Goal: Task Accomplishment & Management: Use online tool/utility

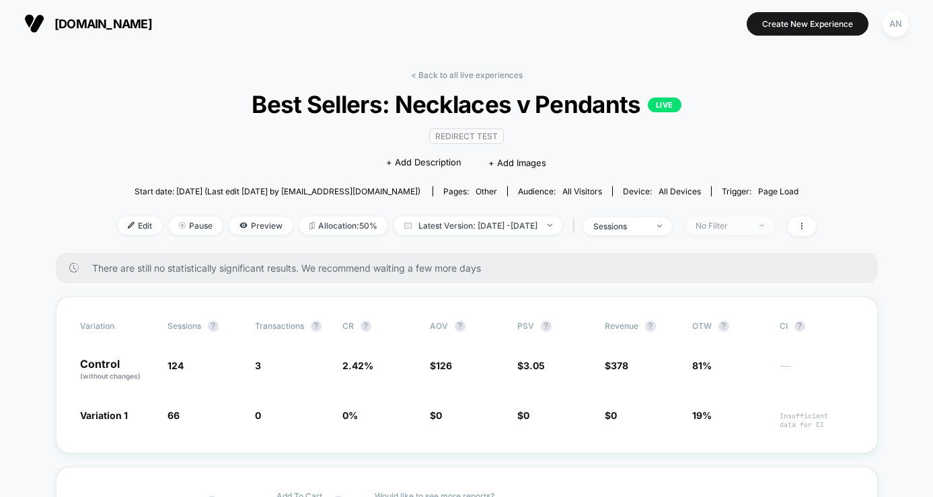
click at [749, 228] on div "No Filter" at bounding box center [722, 226] width 54 height 10
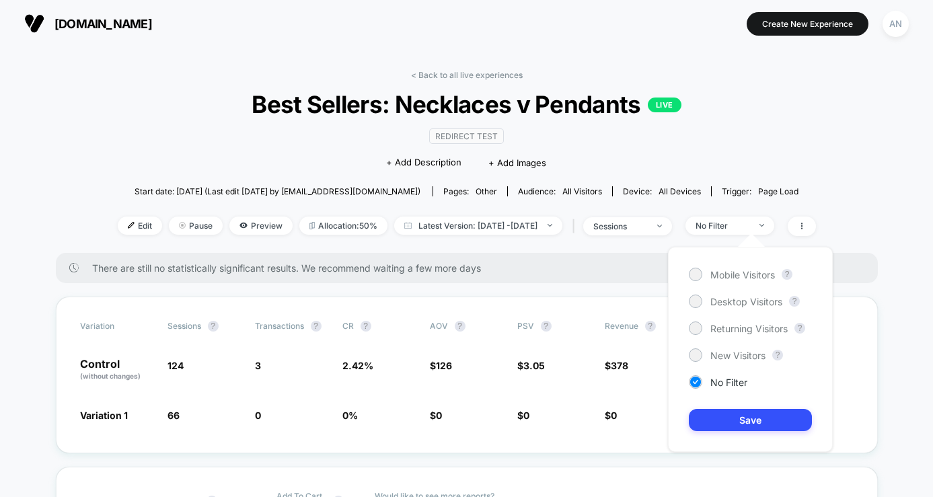
click at [816, 173] on div "< Back to all live experiences Best Sellers: Necklaces v Pendants LIVE Redirect…" at bounding box center [467, 161] width 698 height 183
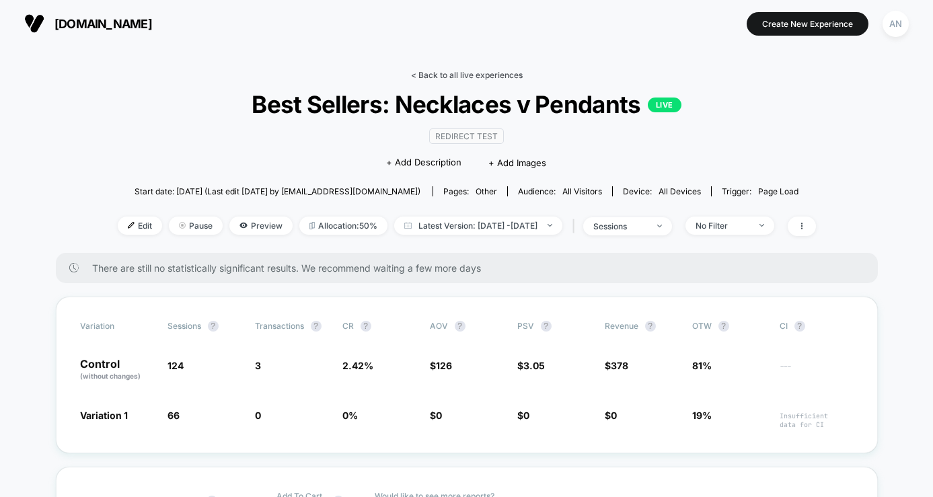
click at [443, 71] on link "< Back to all live experiences" at bounding box center [467, 75] width 112 height 10
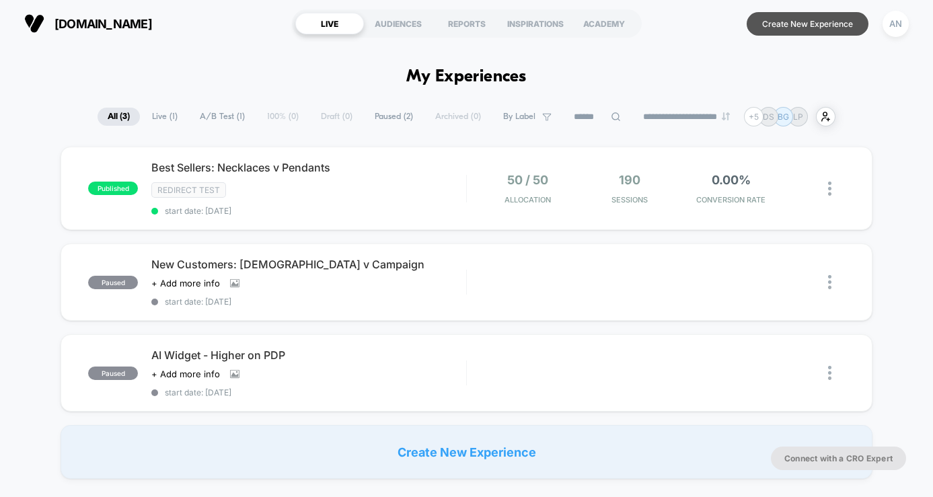
click at [784, 22] on button "Create New Experience" at bounding box center [807, 24] width 122 height 24
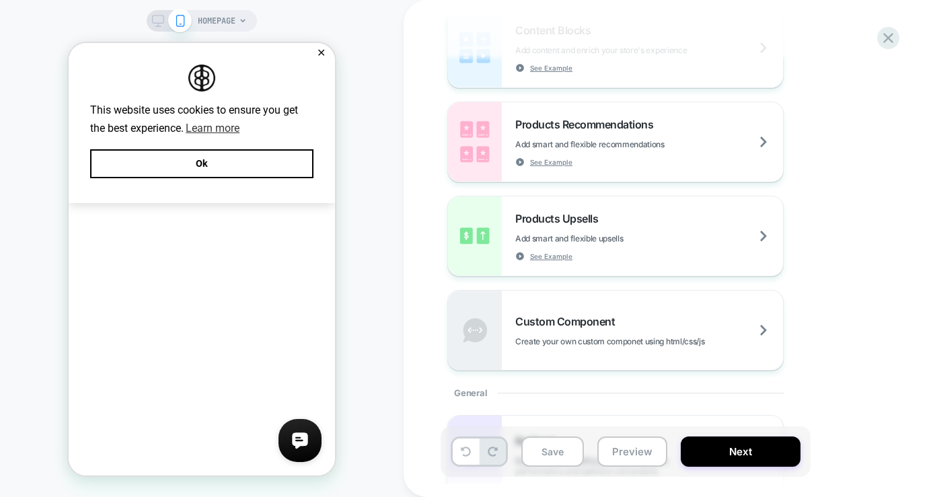
scroll to position [239, 0]
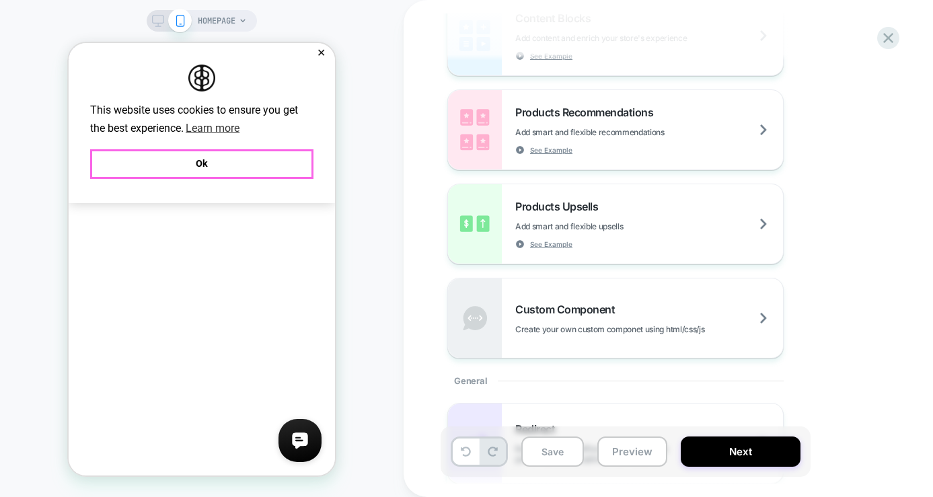
click at [261, 161] on button "Ok" at bounding box center [201, 163] width 223 height 29
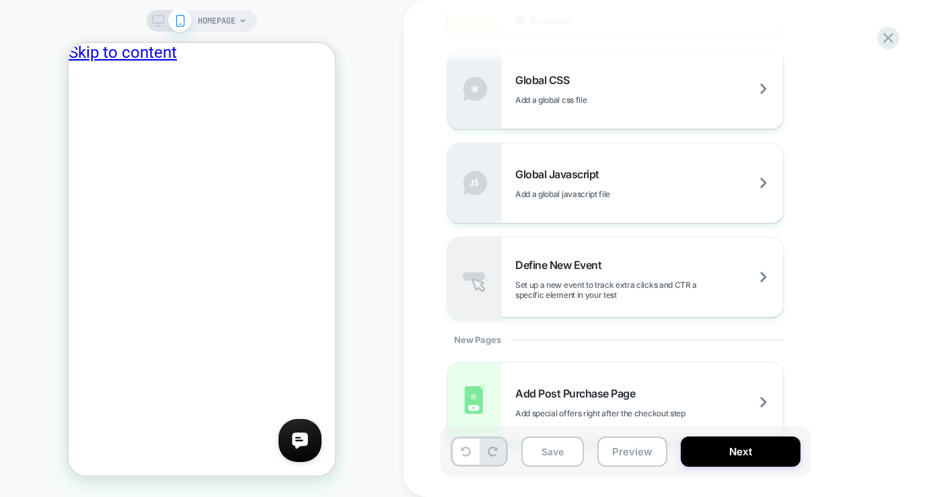
scroll to position [1001, 0]
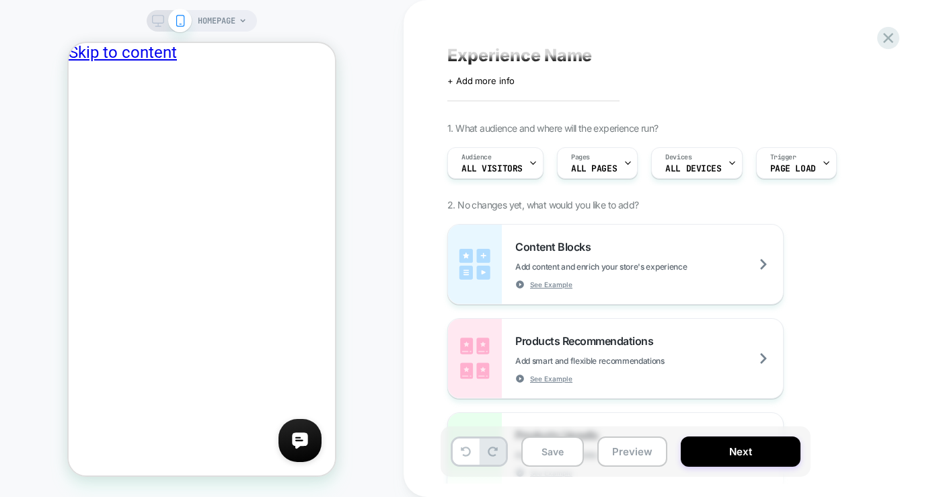
scroll to position [0, 0]
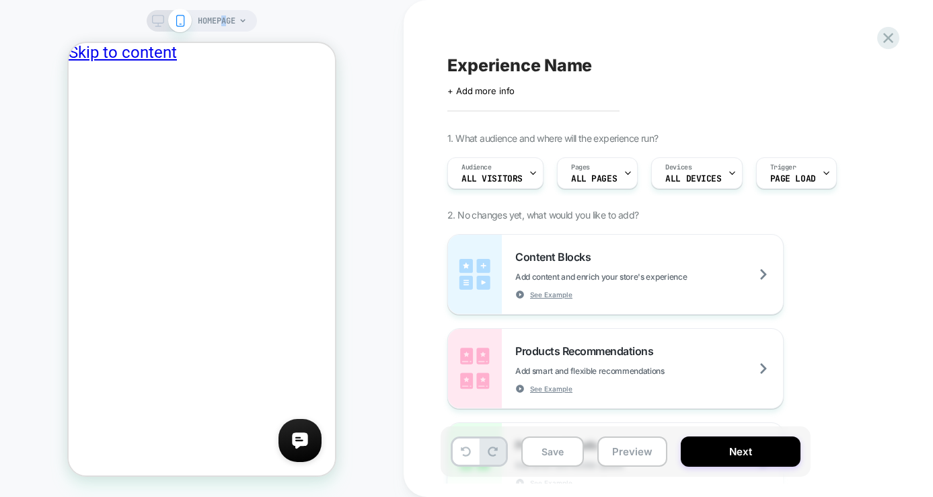
click at [223, 20] on span "HOMEPAGE" at bounding box center [217, 21] width 38 height 22
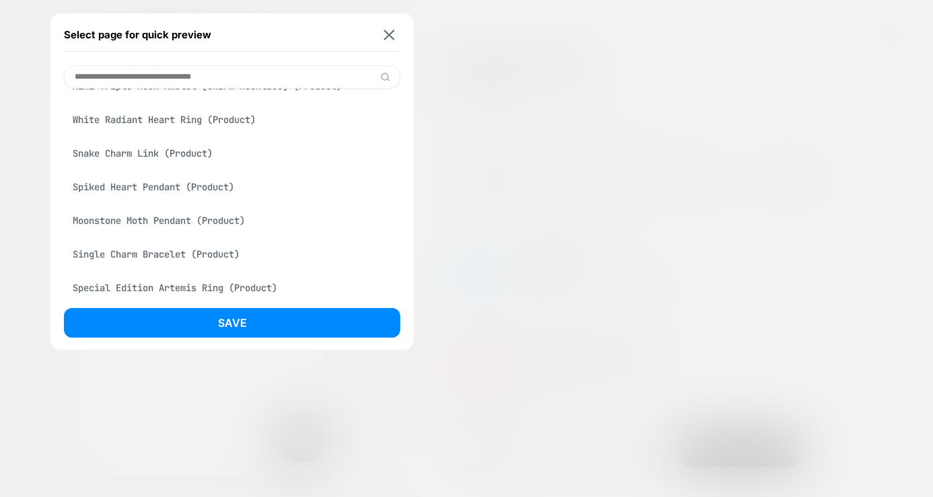
scroll to position [3254, 0]
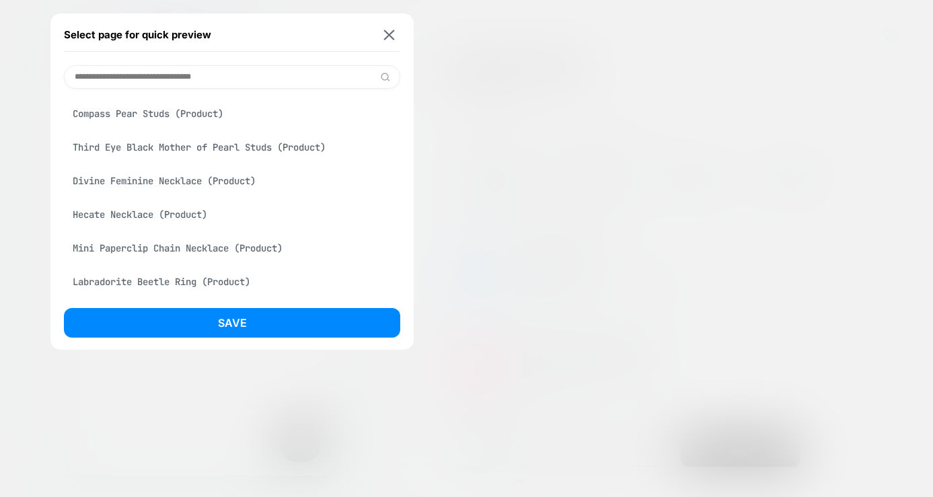
click at [395, 32] on button at bounding box center [389, 34] width 17 height 11
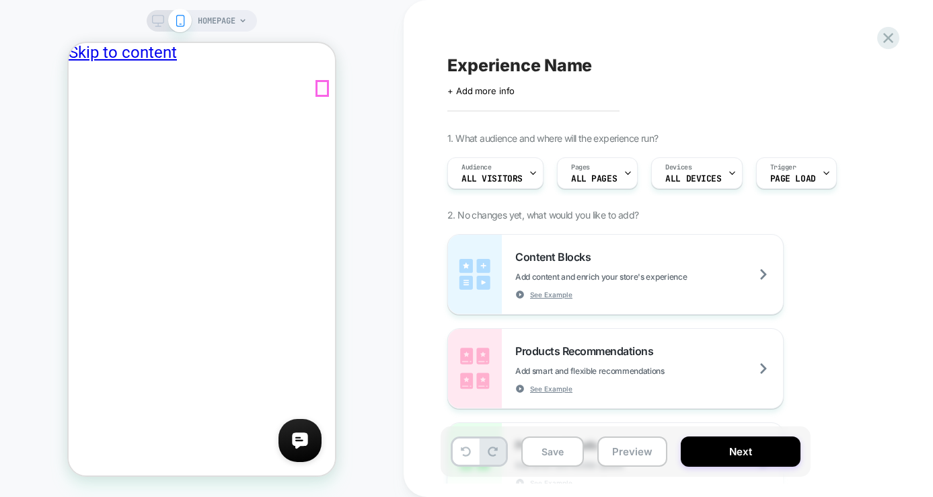
click at [319, 87] on div at bounding box center [322, 88] width 11 height 14
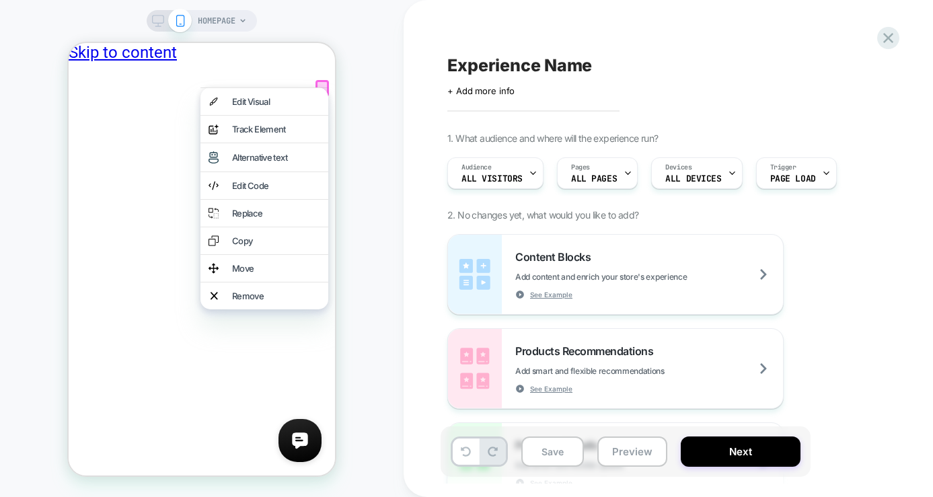
click at [353, 136] on div "HOMEPAGE" at bounding box center [201, 248] width 403 height 470
click at [344, 346] on div "HOMEPAGE" at bounding box center [201, 248] width 403 height 470
click at [353, 257] on div "HOMEPAGE" at bounding box center [201, 248] width 403 height 470
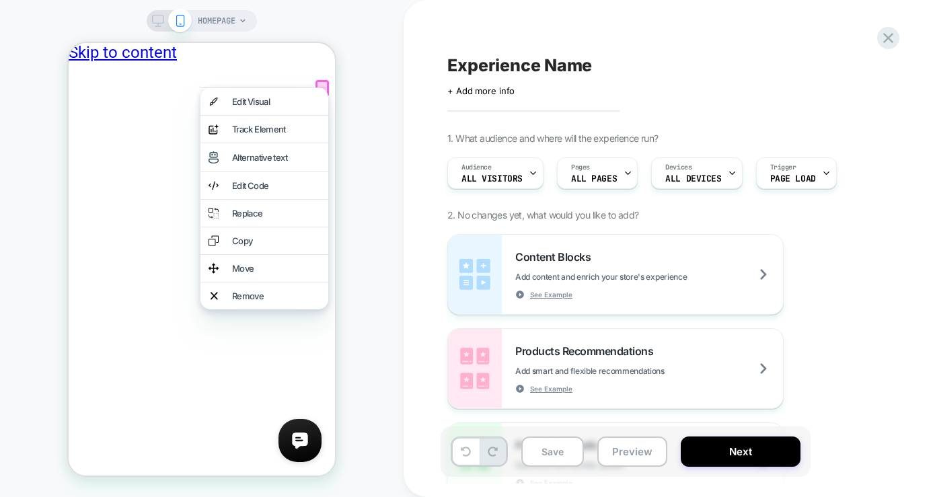
click at [377, 173] on div "HOMEPAGE" at bounding box center [201, 248] width 403 height 470
click at [368, 134] on div "HOMEPAGE" at bounding box center [201, 248] width 403 height 470
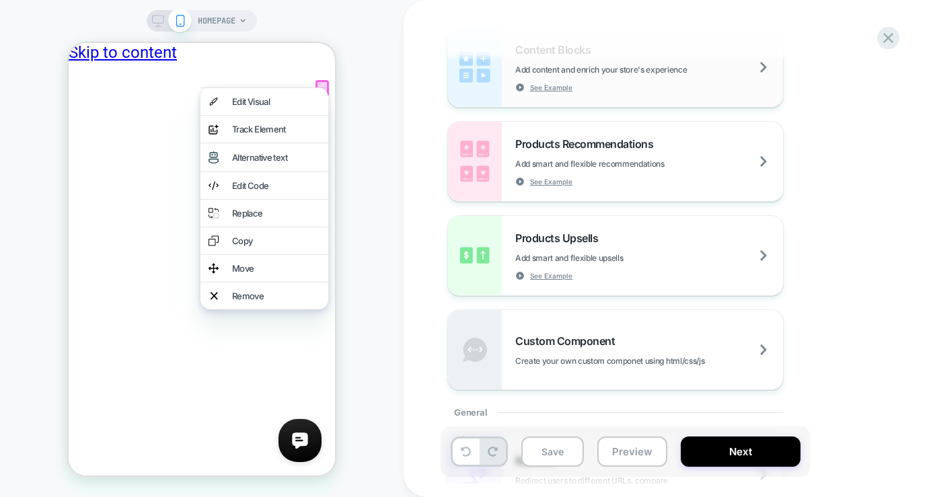
scroll to position [7, 0]
